Goal: Task Accomplishment & Management: Use online tool/utility

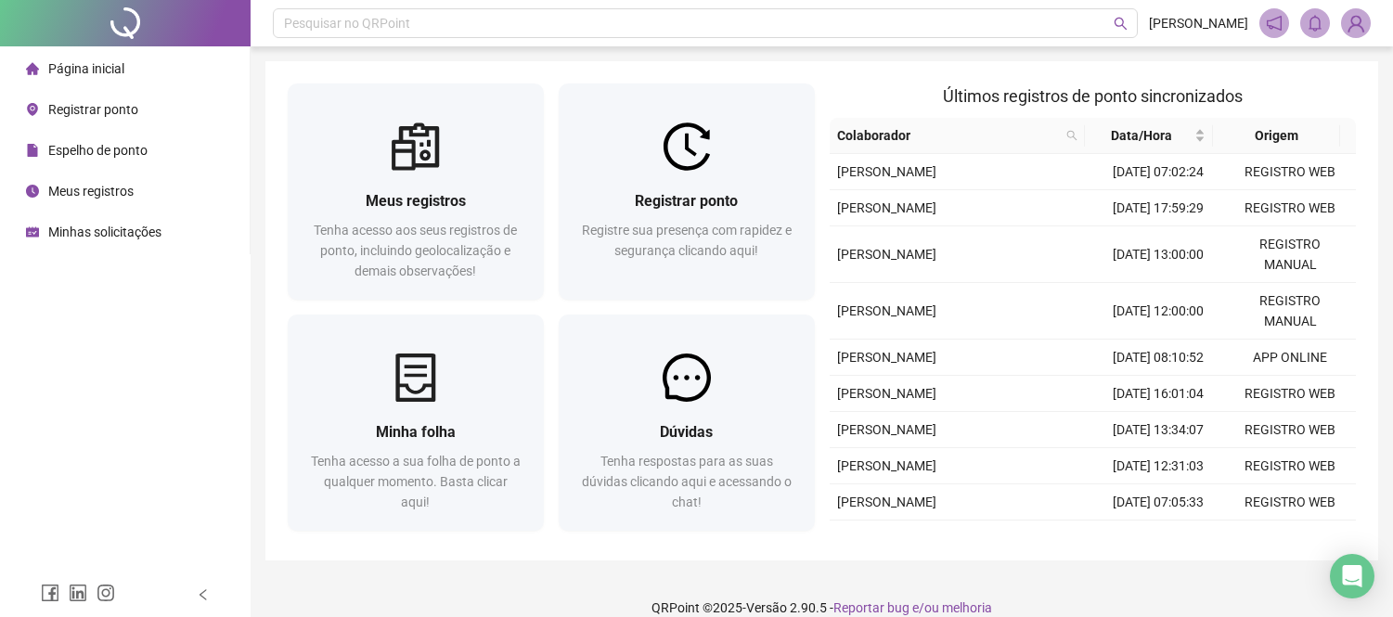
click at [703, 227] on span "Registre sua presença com rapidez e segurança clicando aqui!" at bounding box center [687, 240] width 210 height 35
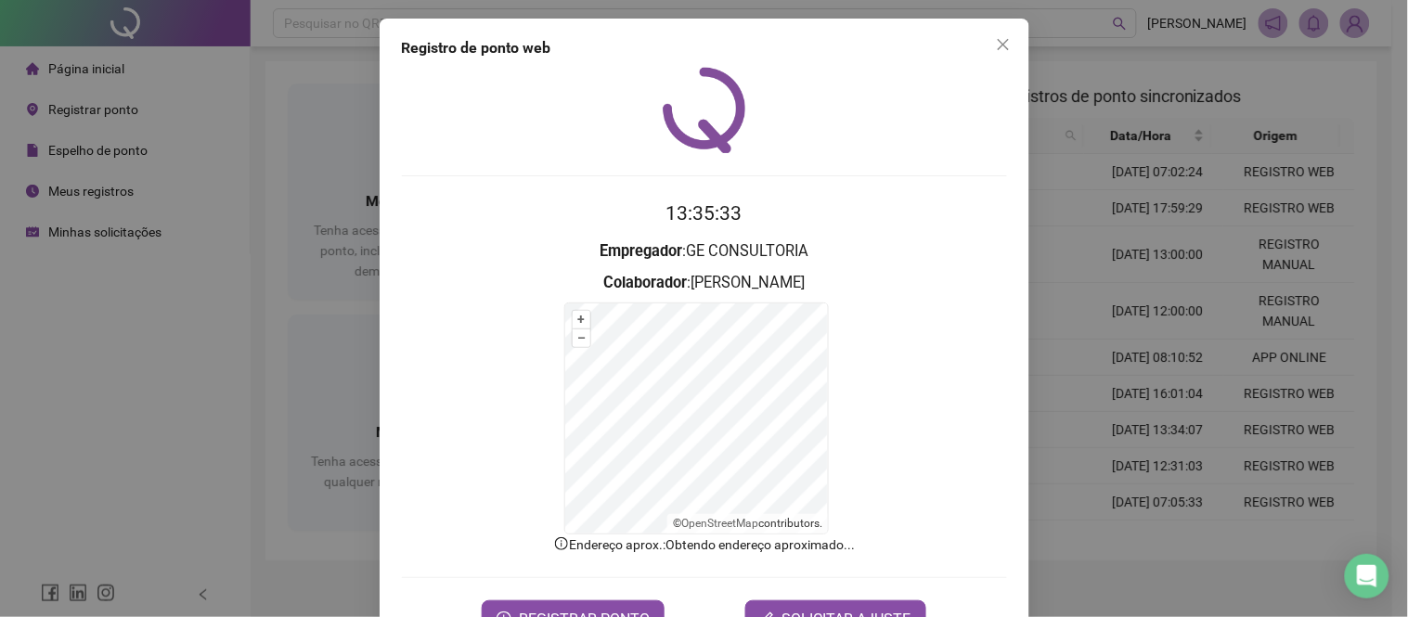
scroll to position [60, 0]
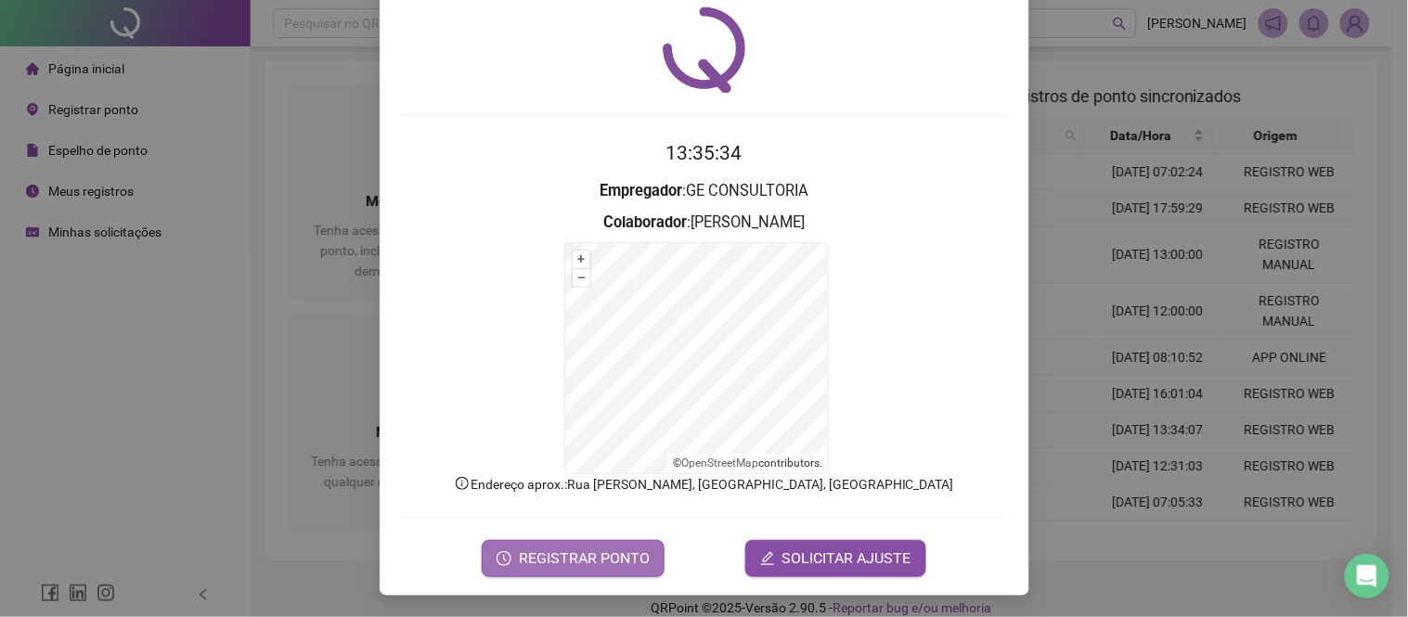
click at [613, 558] on span "REGISTRAR PONTO" at bounding box center [584, 559] width 131 height 22
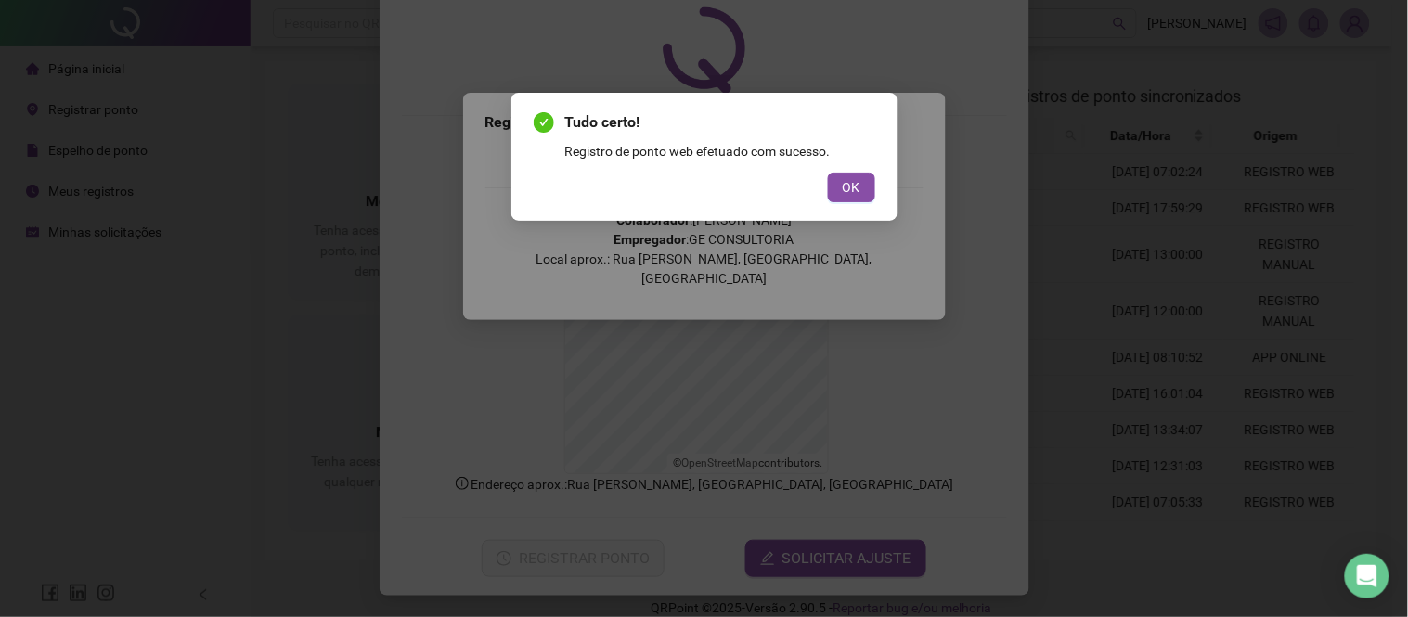
click at [846, 196] on span "OK" at bounding box center [852, 187] width 18 height 20
